Goal: Use online tool/utility: Utilize a website feature to perform a specific function

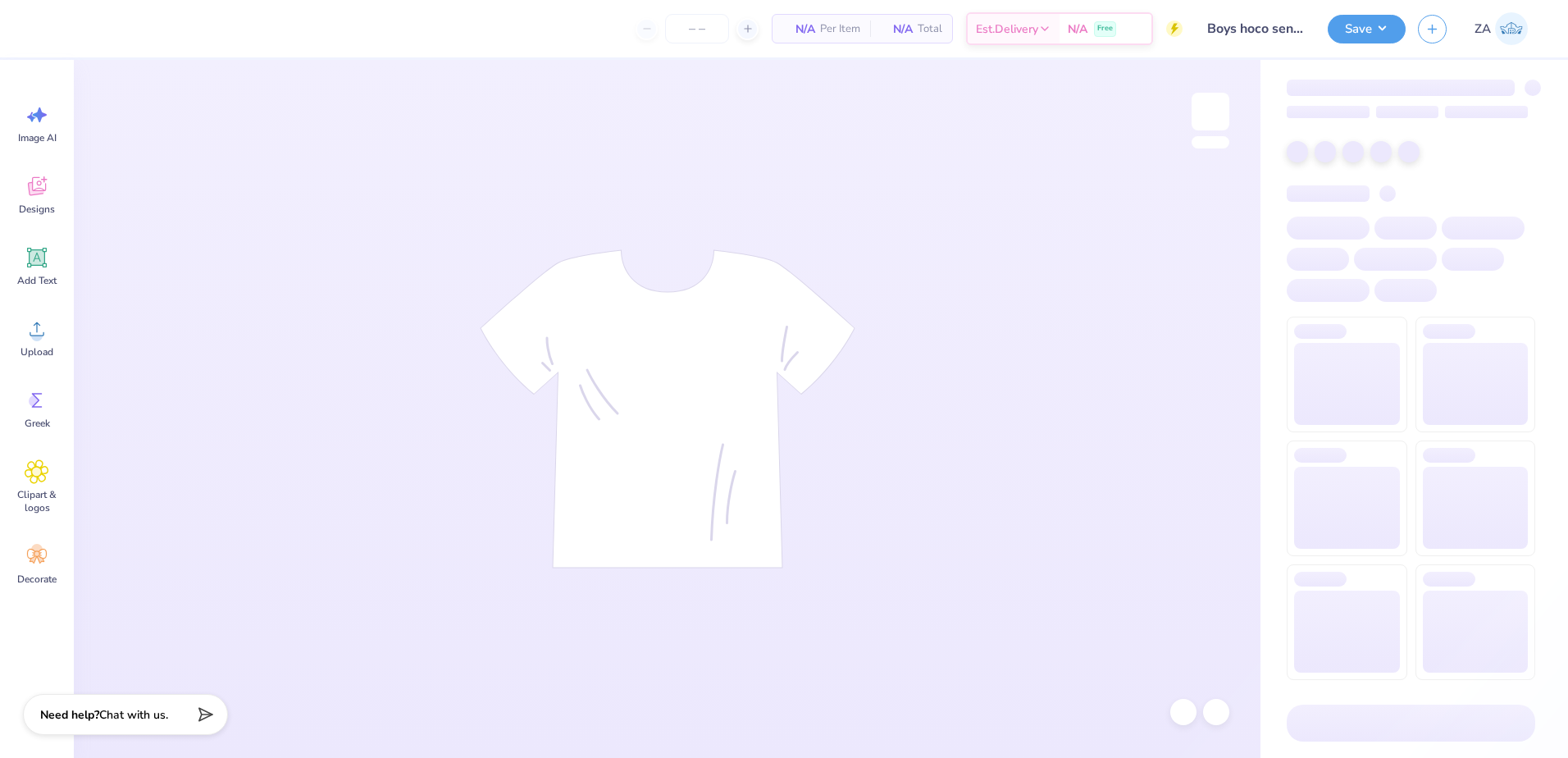
type input "50"
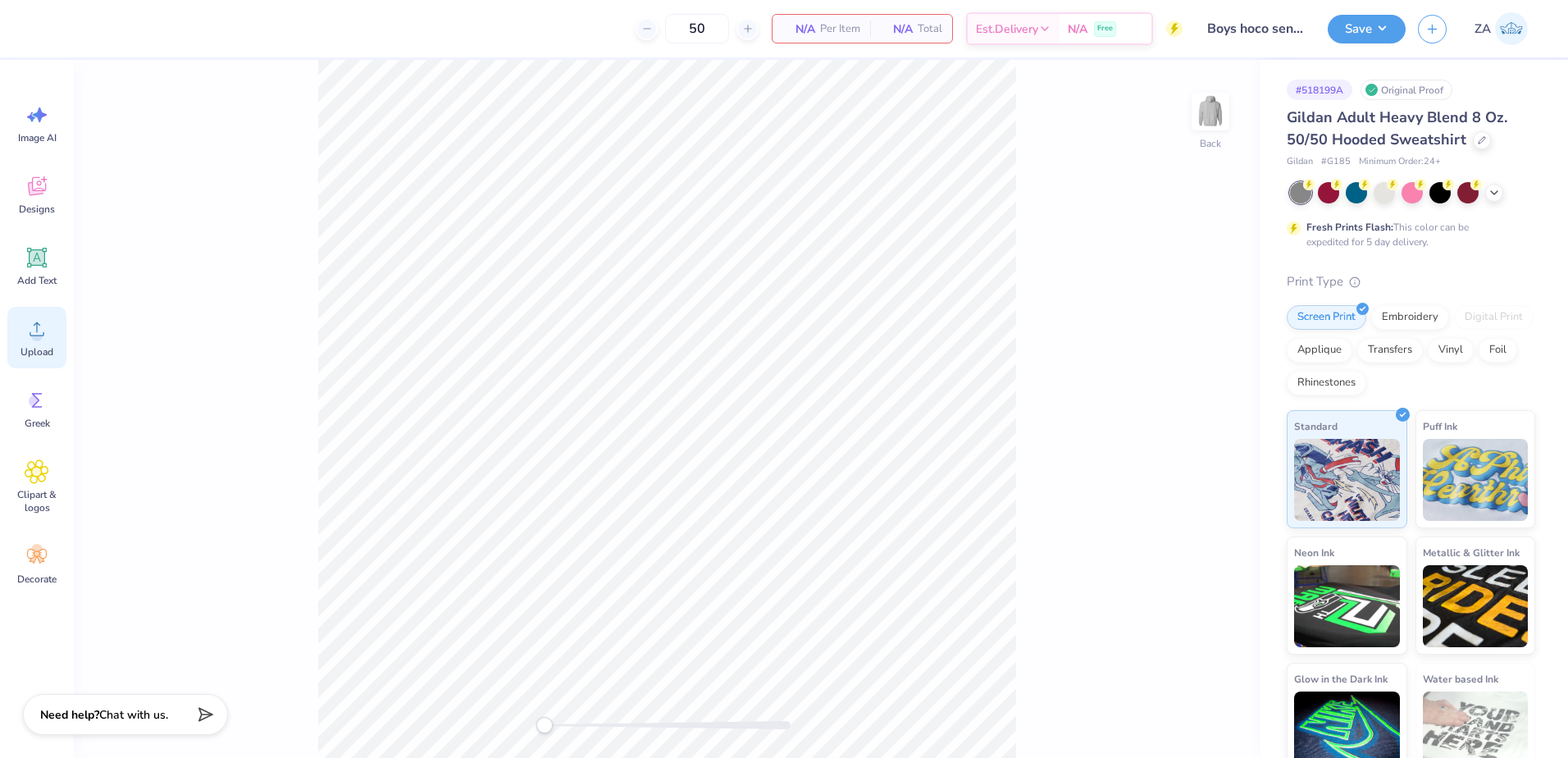
click at [20, 312] on div "Upload" at bounding box center [37, 337] width 59 height 62
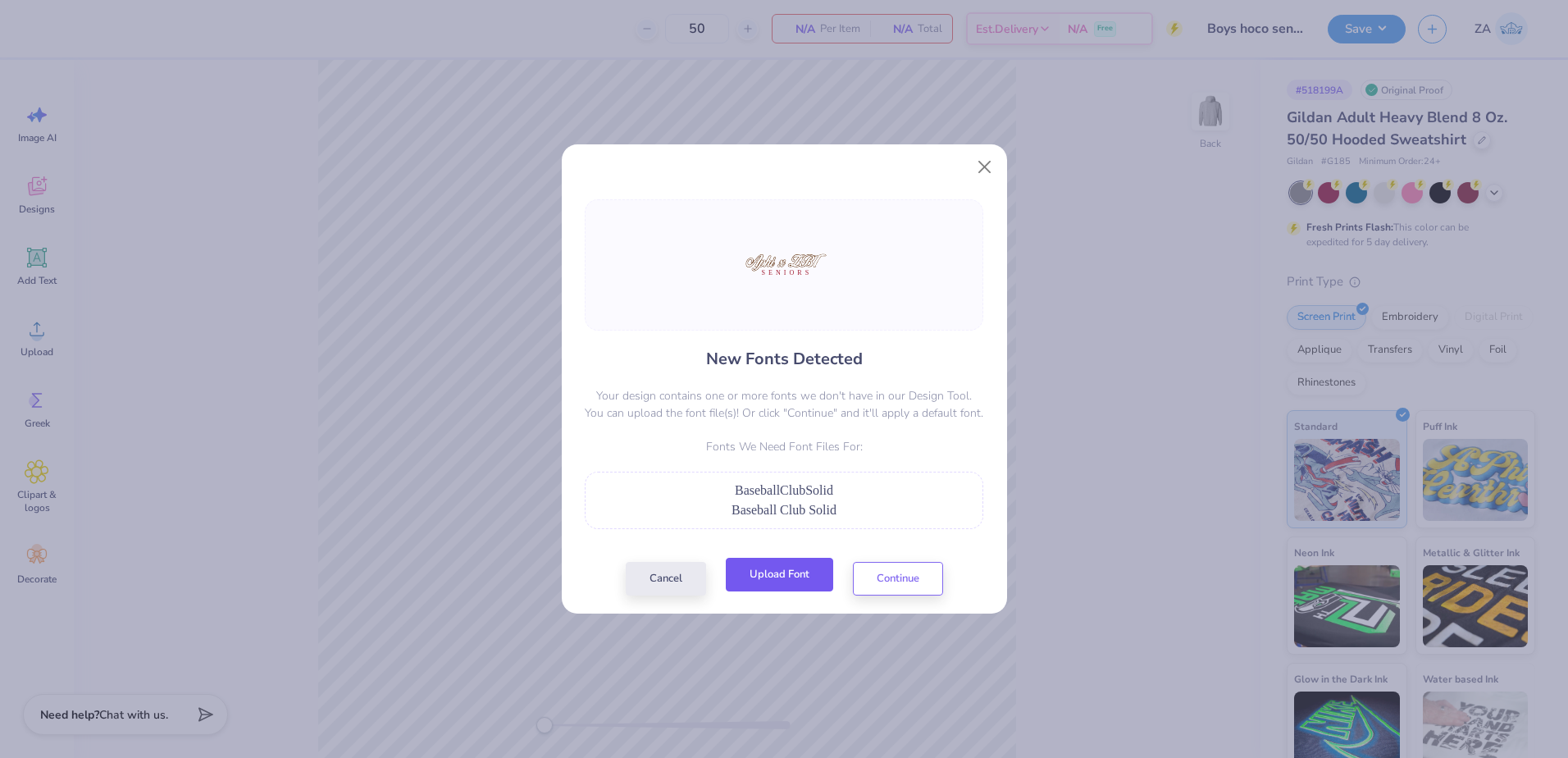
click at [785, 568] on button "Upload Font" at bounding box center [780, 574] width 108 height 34
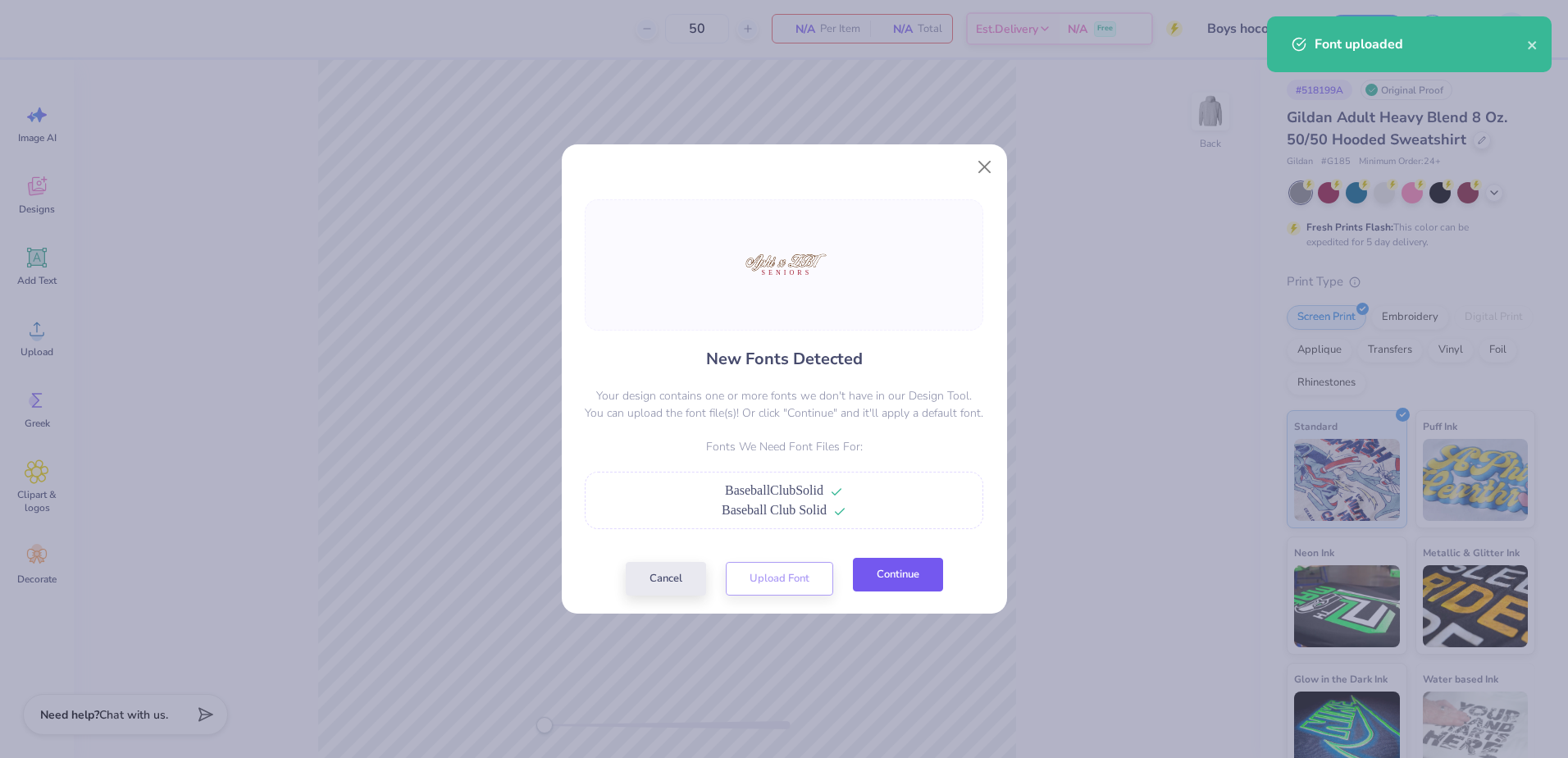
click at [899, 565] on button "Continue" at bounding box center [898, 574] width 90 height 34
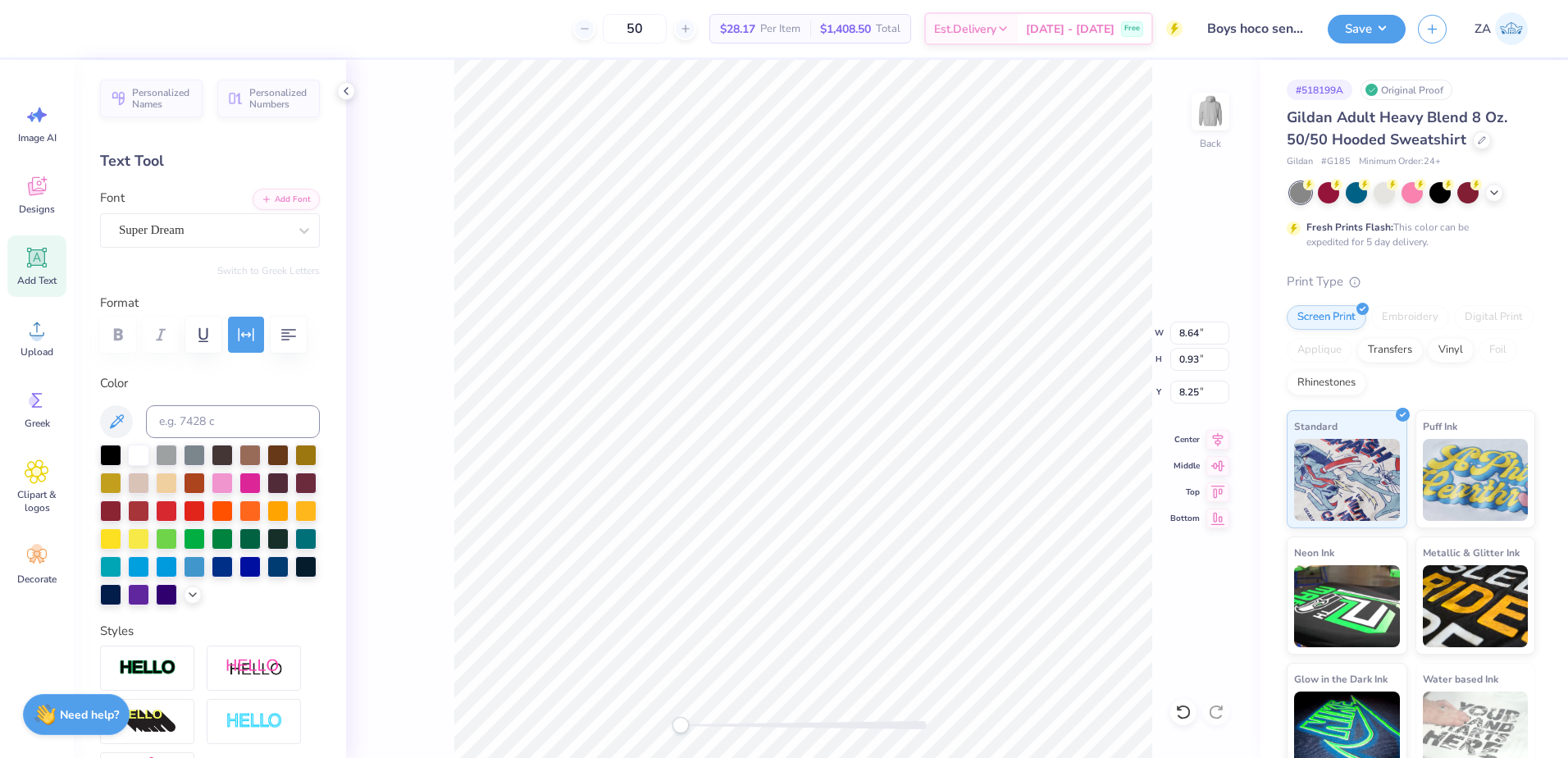
click at [220, 248] on div "Personalized Names Personalized Numbers Text Tool Add Font Font Super Dream Swi…" at bounding box center [210, 408] width 272 height 698
click at [221, 241] on div "Super Dream" at bounding box center [203, 230] width 173 height 25
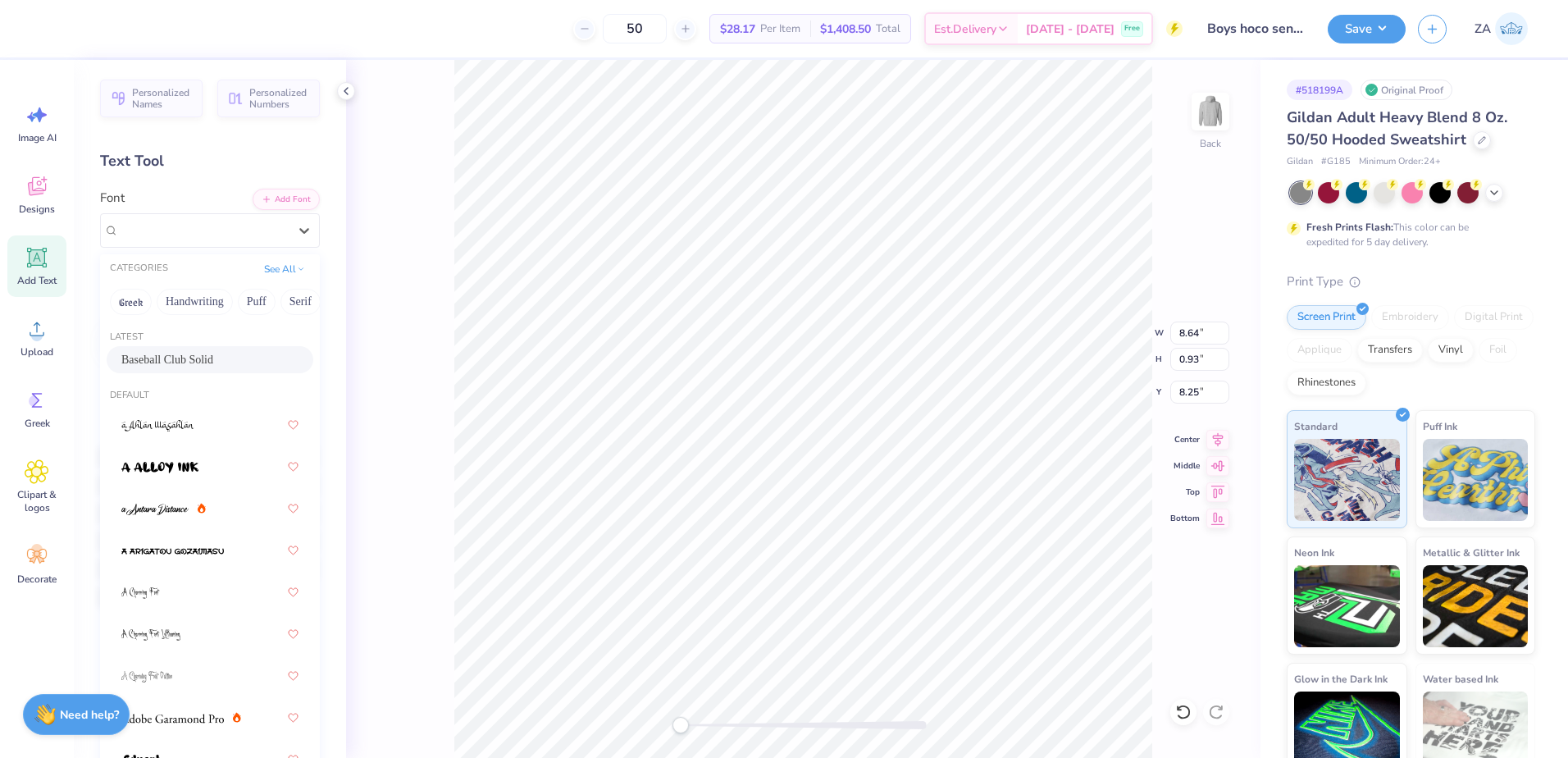
click at [213, 356] on span "Baseball Club Solid" at bounding box center [167, 360] width 92 height 17
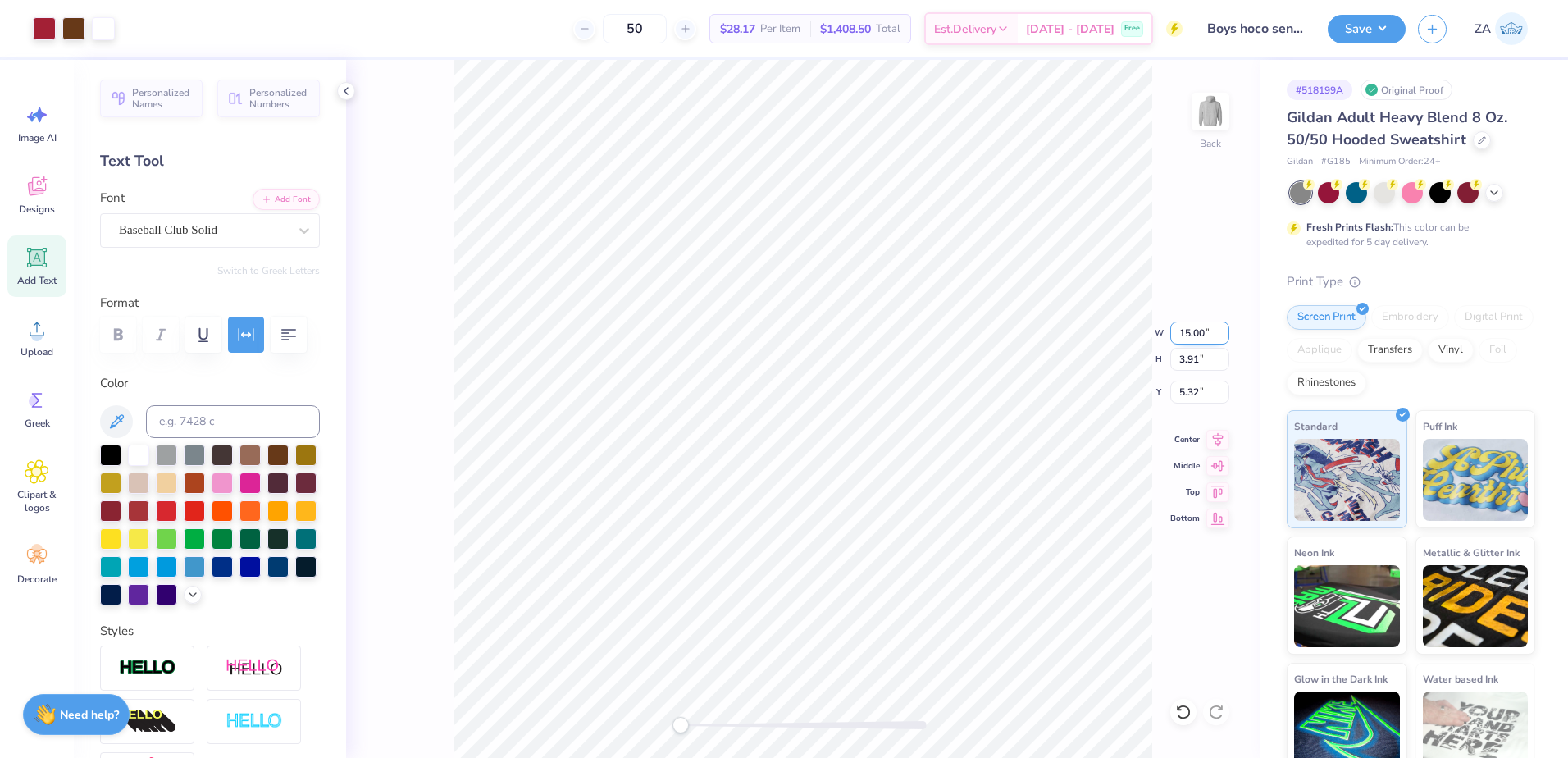
drag, startPoint x: 1177, startPoint y: 334, endPoint x: 1208, endPoint y: 332, distance: 31.1
click at [1208, 332] on input "15.00" at bounding box center [1199, 333] width 59 height 23
type input "3.50"
type input "0.91"
drag, startPoint x: 1206, startPoint y: 395, endPoint x: 1177, endPoint y: 395, distance: 29.0
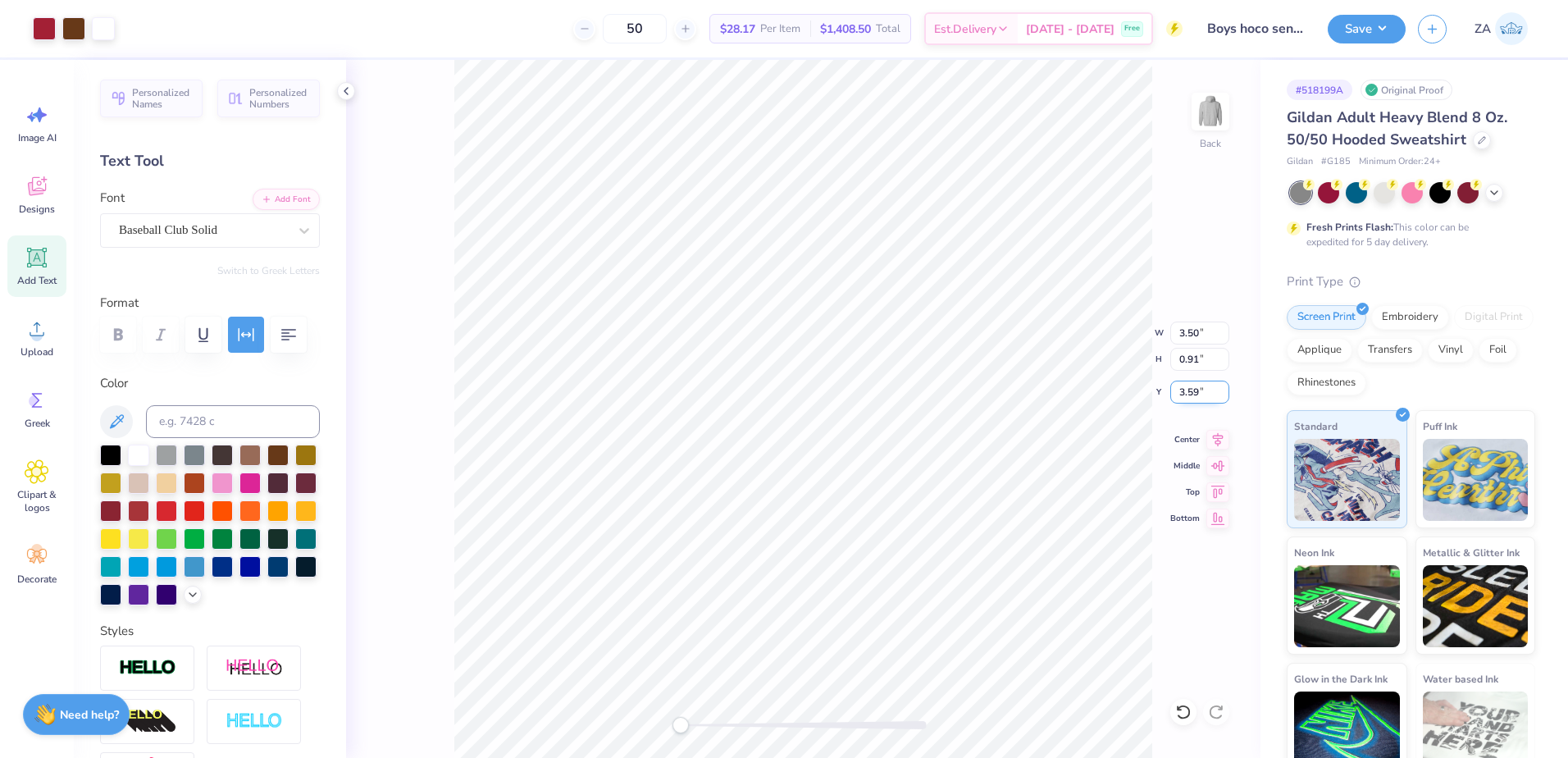
click at [1177, 395] on input "3.59" at bounding box center [1199, 392] width 59 height 23
type input "3.00"
click at [1201, 117] on img at bounding box center [1211, 112] width 66 height 66
click at [49, 331] on icon at bounding box center [36, 329] width 24 height 24
drag, startPoint x: 1179, startPoint y: 335, endPoint x: 1205, endPoint y: 336, distance: 26.0
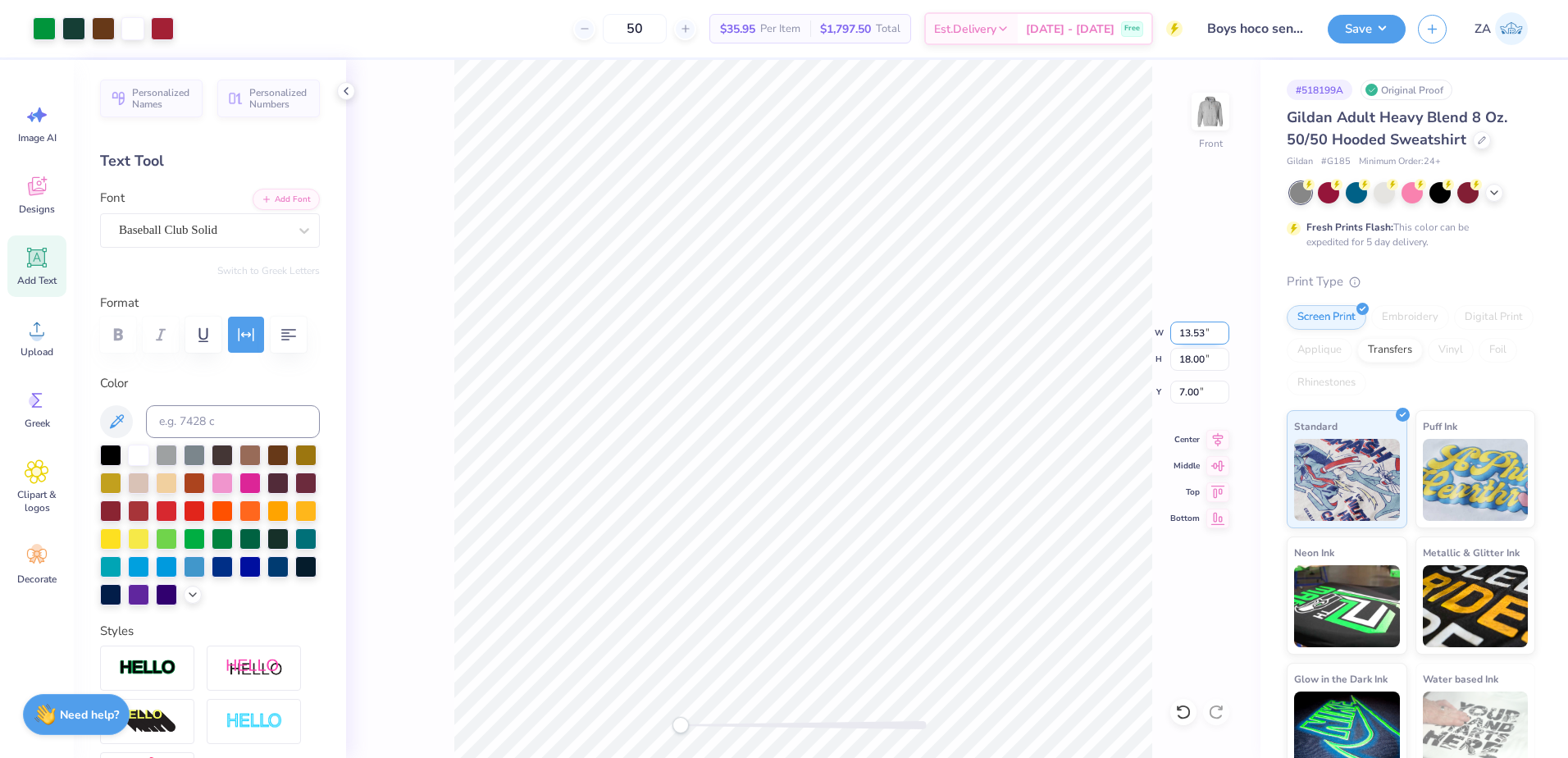
click at [1205, 336] on input "13.53" at bounding box center [1199, 333] width 59 height 23
drag, startPoint x: 1174, startPoint y: 363, endPoint x: 1212, endPoint y: 365, distance: 38.1
click at [1211, 365] on input "18.00" at bounding box center [1199, 359] width 59 height 23
type input "15.00"
click at [1183, 354] on input "15.00" at bounding box center [1199, 359] width 59 height 23
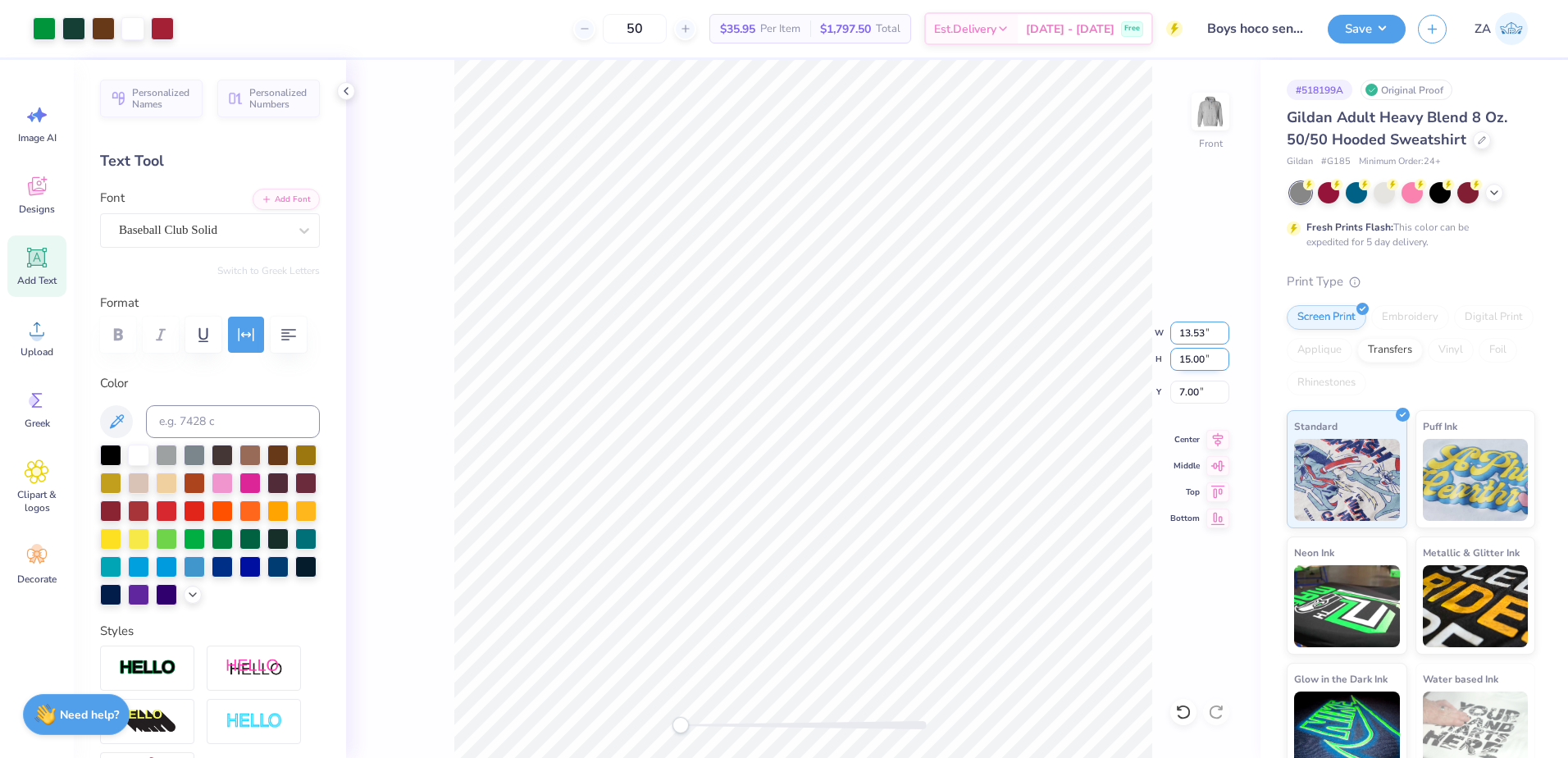
click at [1188, 329] on input "13.53" at bounding box center [1199, 333] width 59 height 23
type input "11.27"
drag, startPoint x: 1205, startPoint y: 386, endPoint x: 1177, endPoint y: 385, distance: 28.0
click at [1177, 385] on input "8.50" at bounding box center [1199, 392] width 59 height 23
type input "6.00"
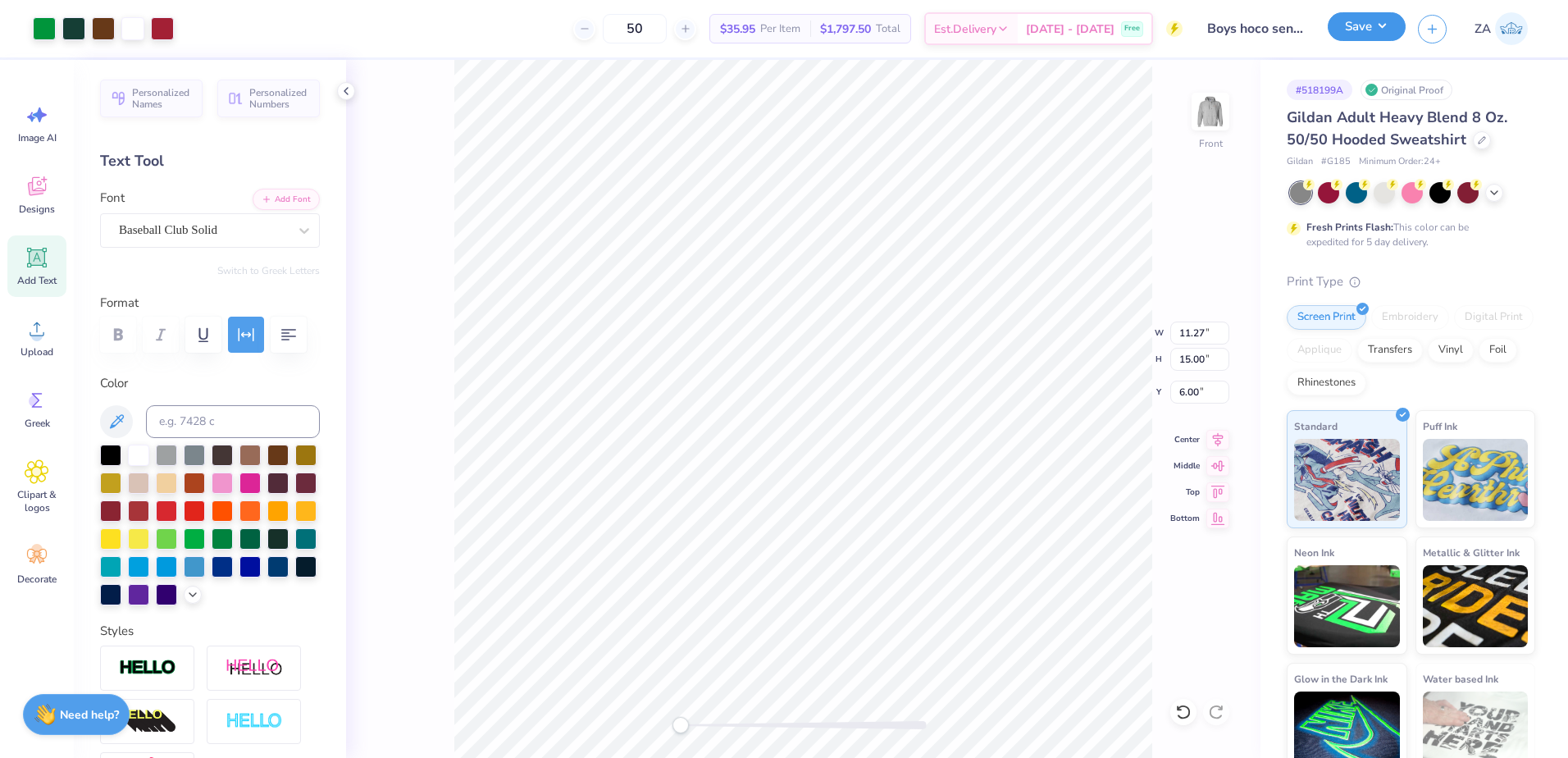
click at [1377, 29] on button "Save" at bounding box center [1367, 26] width 78 height 29
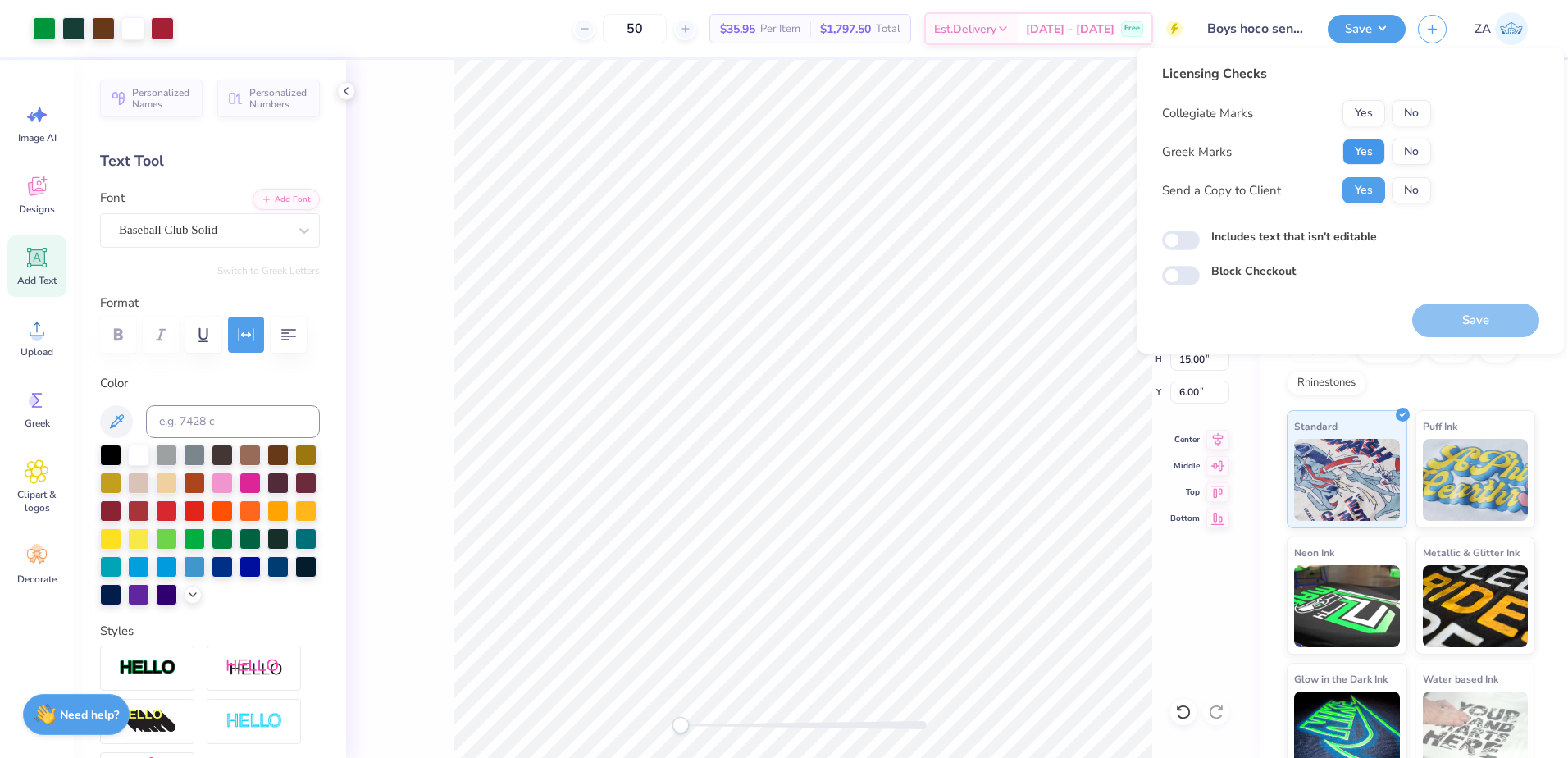
click at [1366, 139] on button "Yes" at bounding box center [1363, 152] width 42 height 26
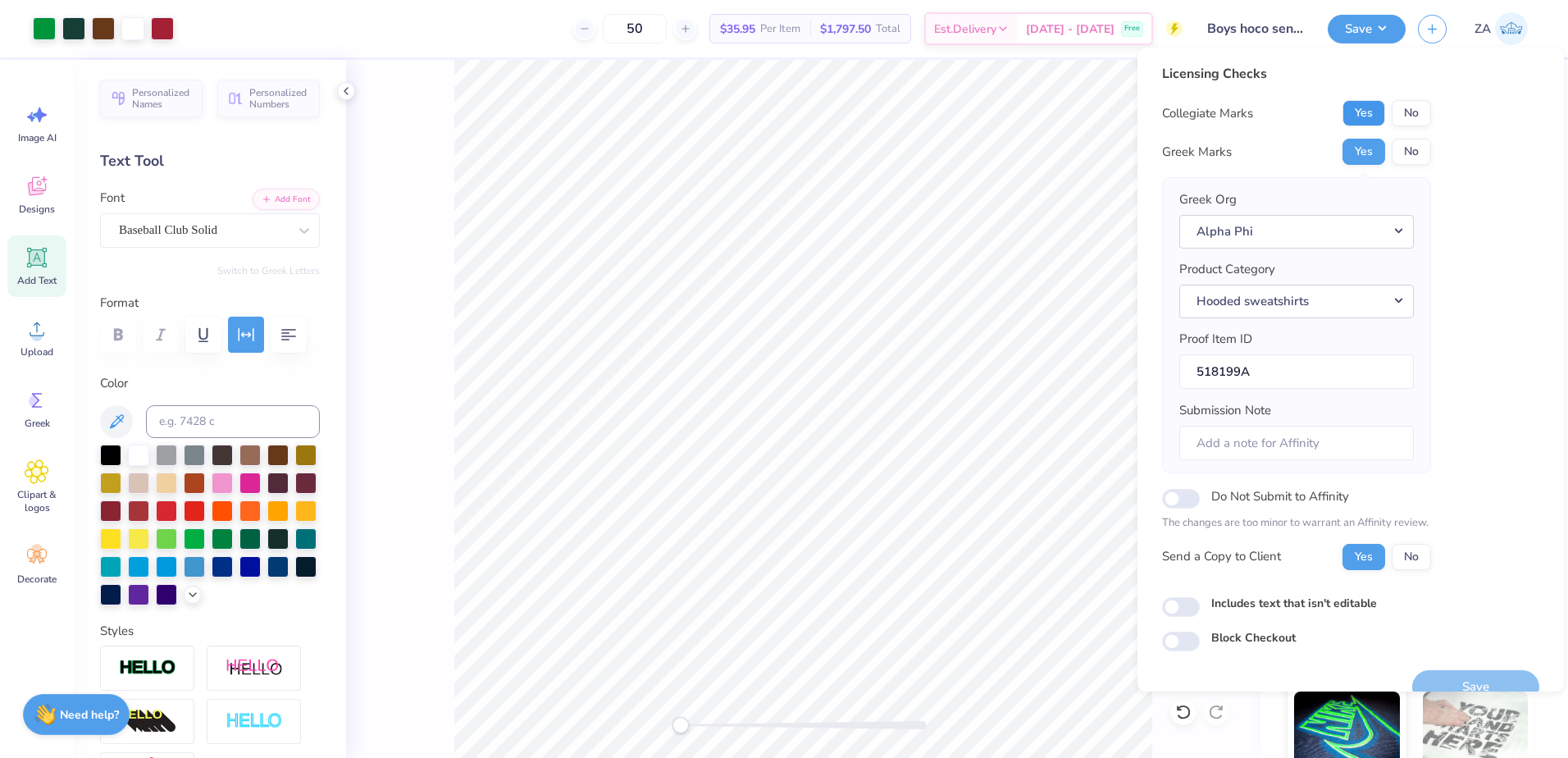
click at [1364, 117] on button "Yes" at bounding box center [1363, 113] width 42 height 26
click at [1452, 672] on button "Save" at bounding box center [1475, 687] width 127 height 34
